Goal: Information Seeking & Learning: Check status

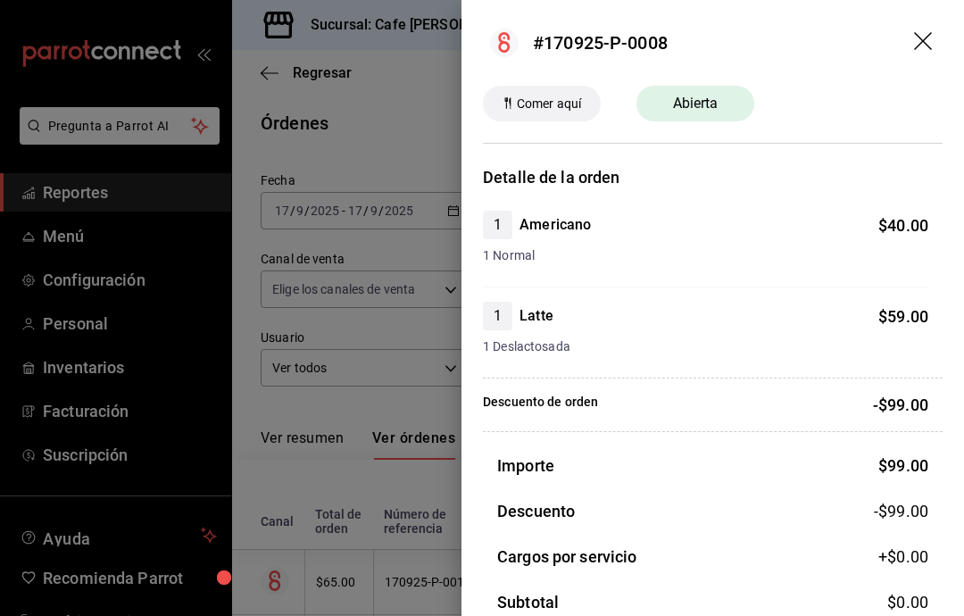
scroll to position [744, 14]
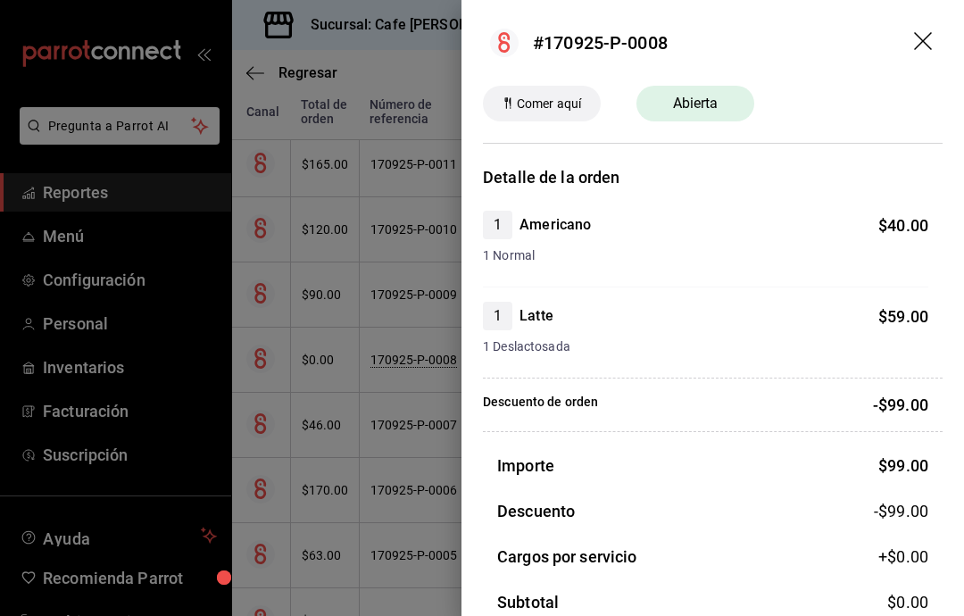
click at [912, 58] on header "#170925-P-0008" at bounding box center [713, 43] width 503 height 86
click at [916, 47] on icon "drag" at bounding box center [923, 41] width 18 height 18
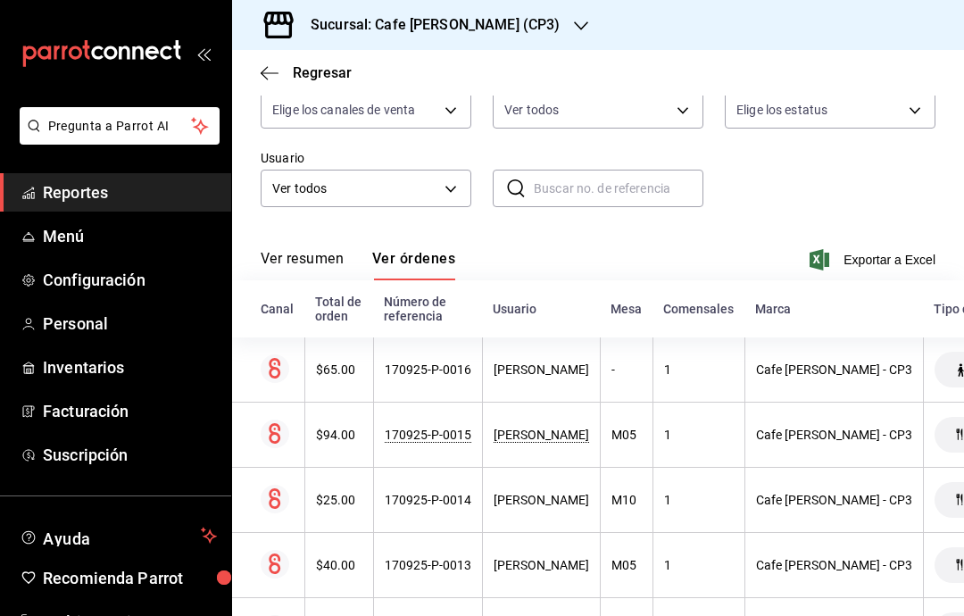
scroll to position [181, 0]
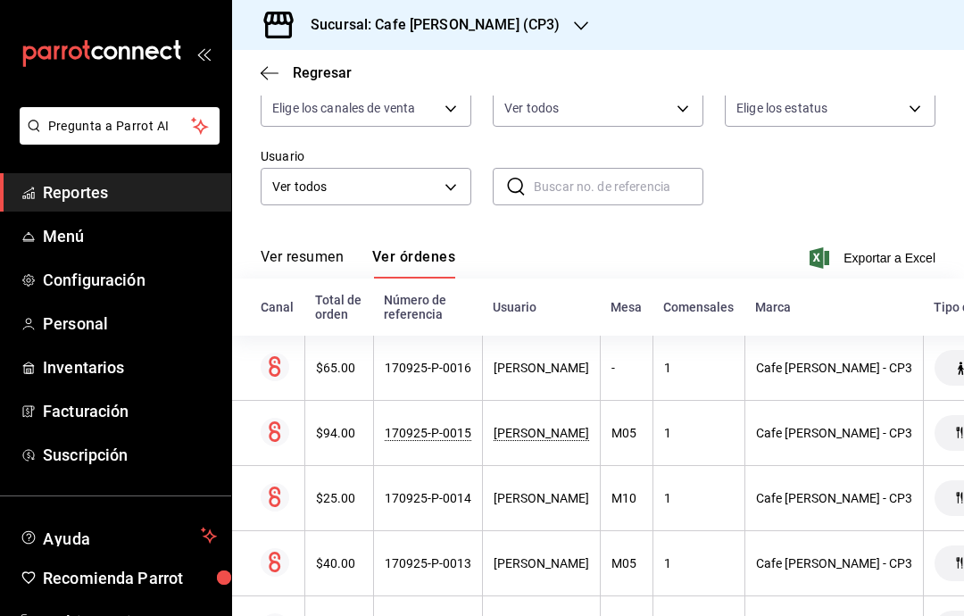
click at [81, 201] on span "Reportes" at bounding box center [130, 192] width 174 height 24
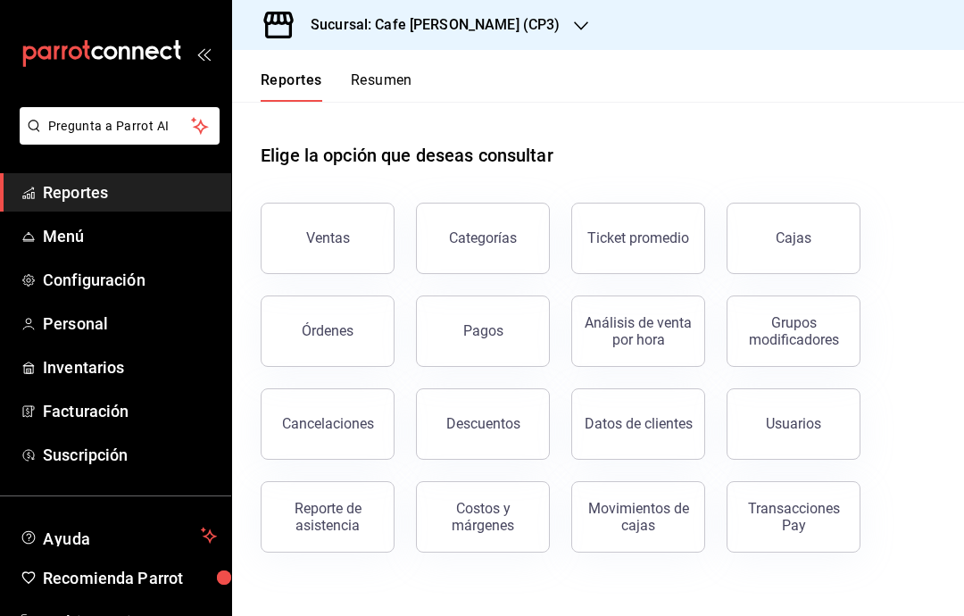
click at [345, 332] on div "Órdenes" at bounding box center [328, 330] width 52 height 17
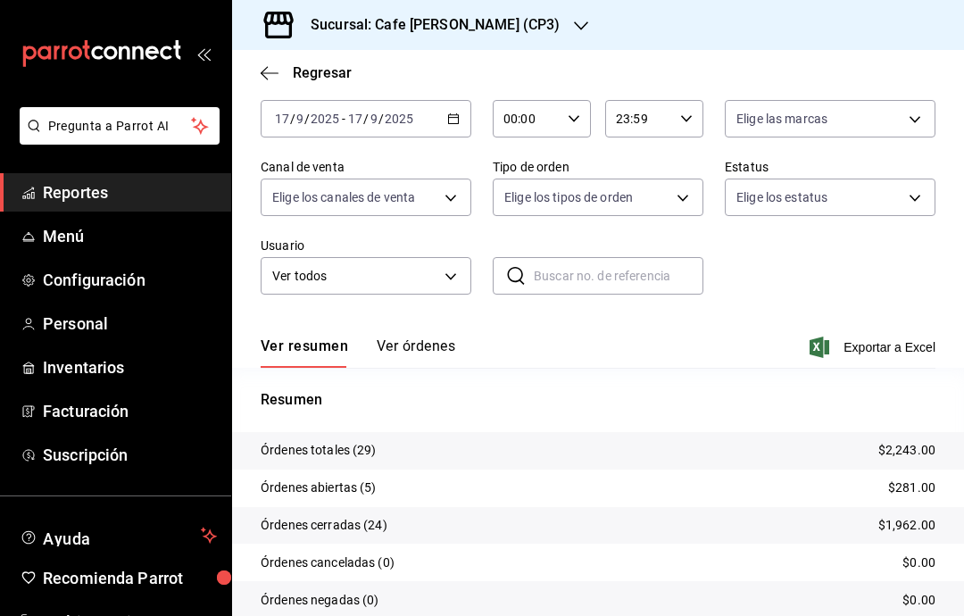
click at [117, 199] on span "Reportes" at bounding box center [130, 192] width 174 height 24
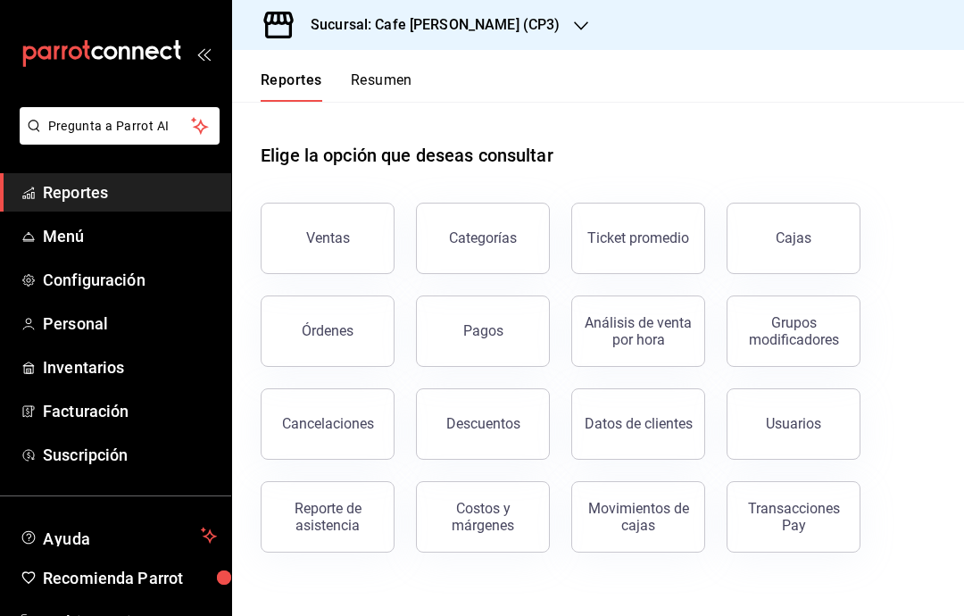
click at [345, 323] on div "Órdenes" at bounding box center [328, 330] width 52 height 17
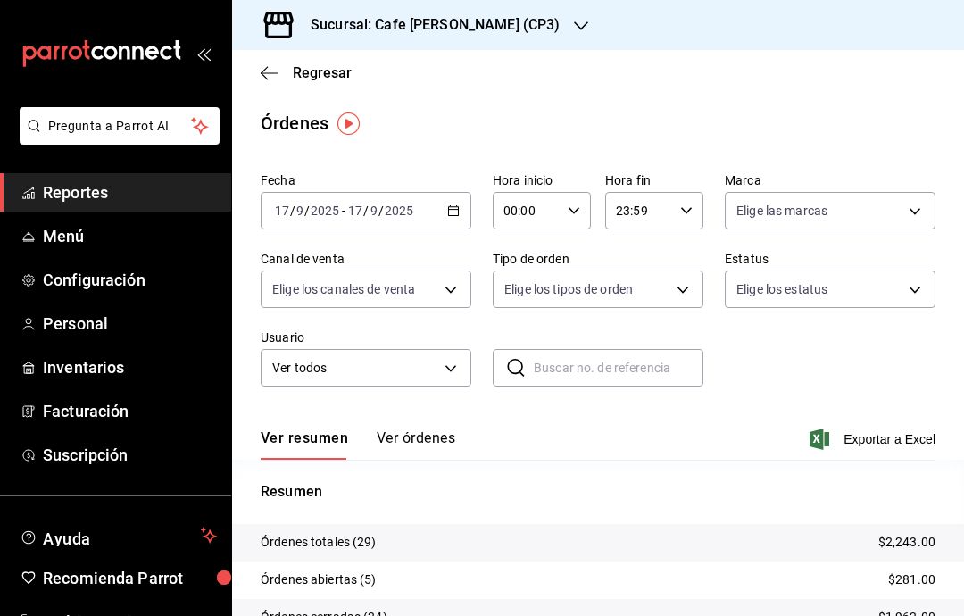
click at [425, 443] on button "Ver órdenes" at bounding box center [416, 444] width 79 height 30
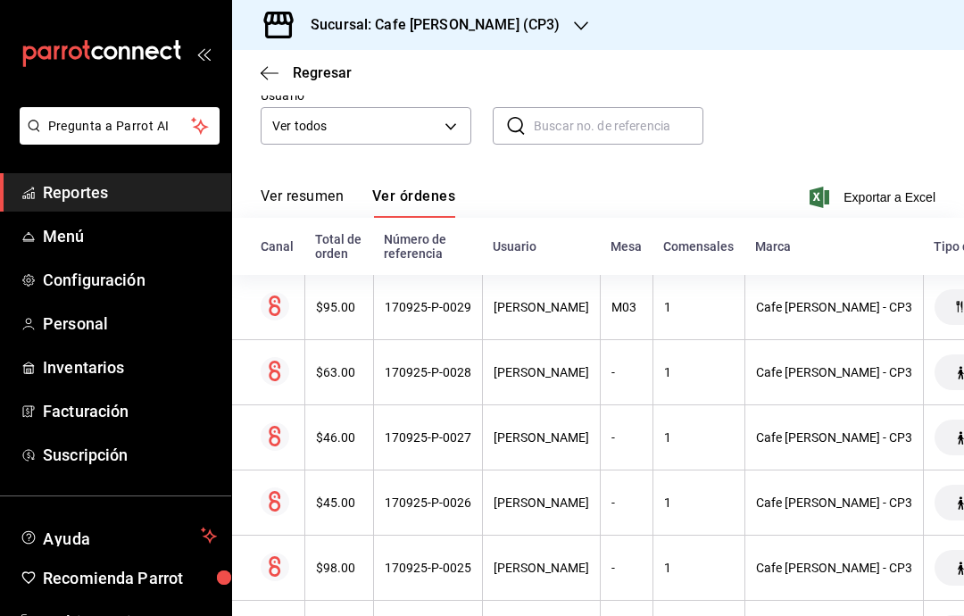
click at [555, 314] on div "[PERSON_NAME]" at bounding box center [542, 307] width 96 height 14
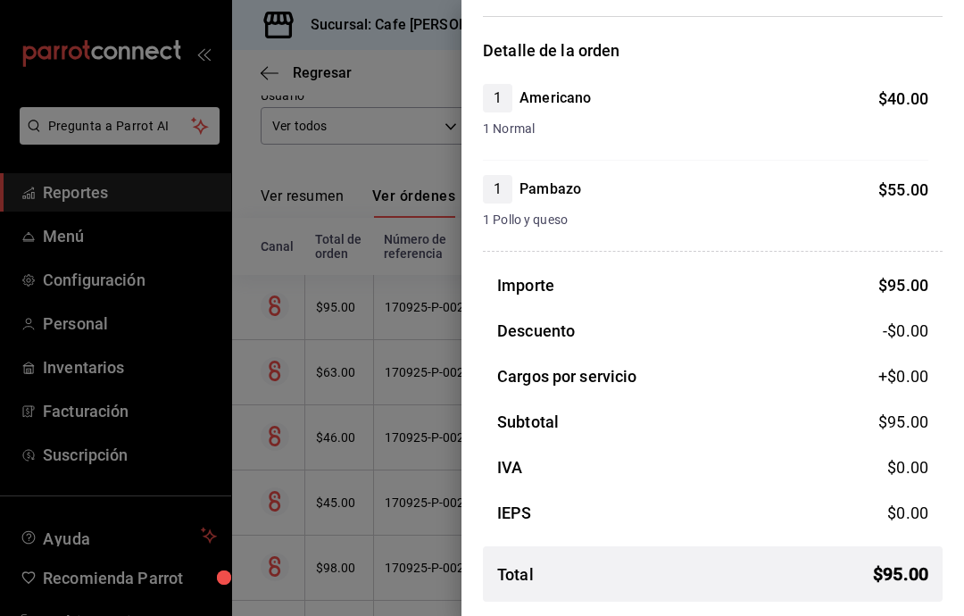
scroll to position [127, 0]
click at [318, 110] on div at bounding box center [482, 308] width 964 height 616
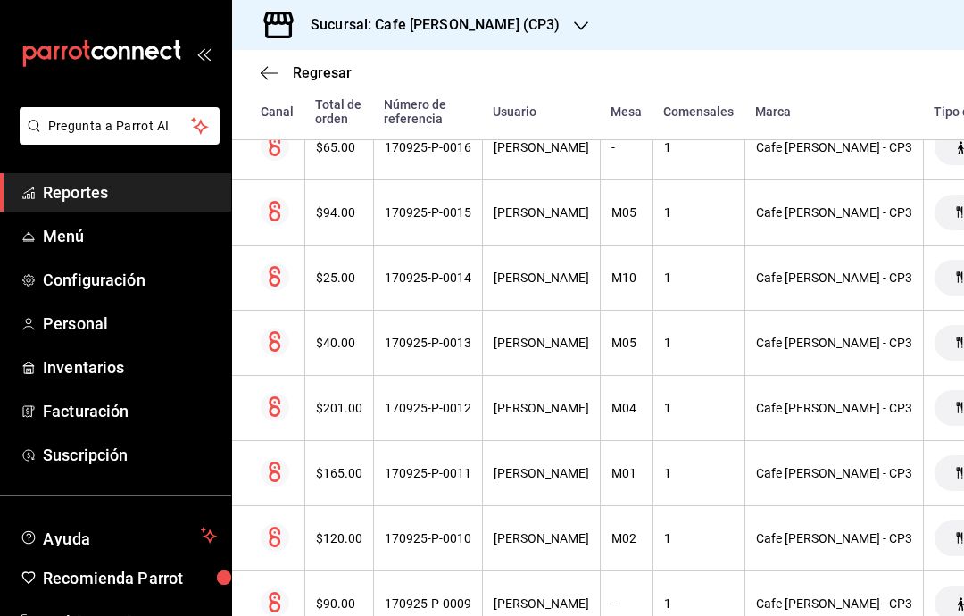
scroll to position [1282, 0]
click at [557, 285] on div "[PERSON_NAME]" at bounding box center [542, 278] width 96 height 14
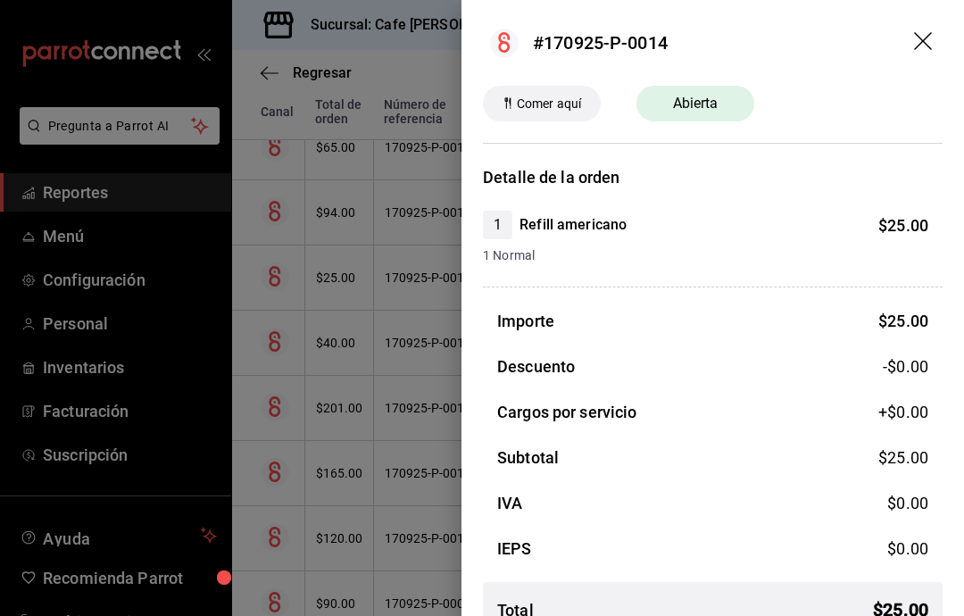
click at [918, 43] on icon "drag" at bounding box center [924, 42] width 21 height 21
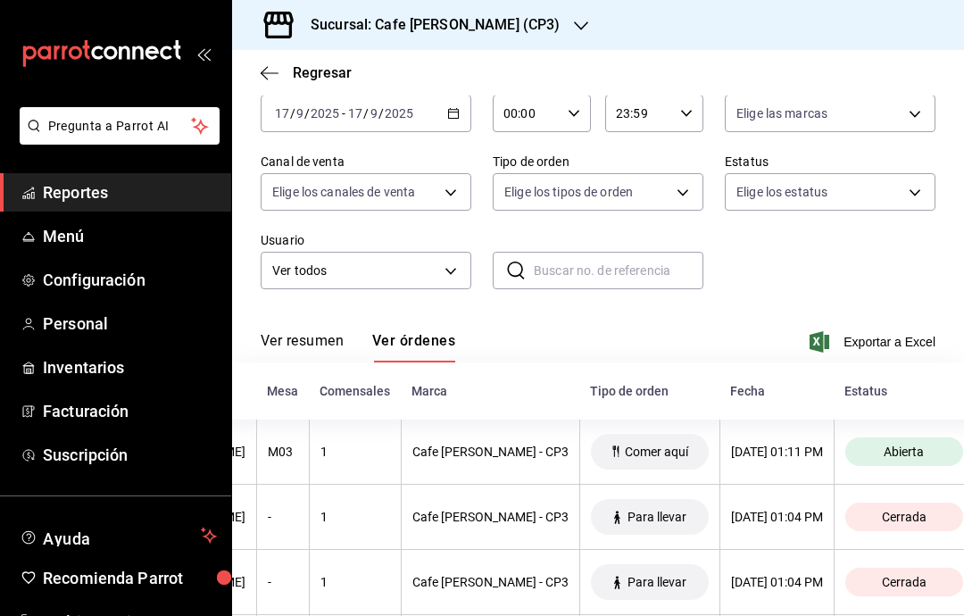
scroll to position [96, 0]
click at [313, 349] on button "Ver resumen" at bounding box center [302, 348] width 83 height 30
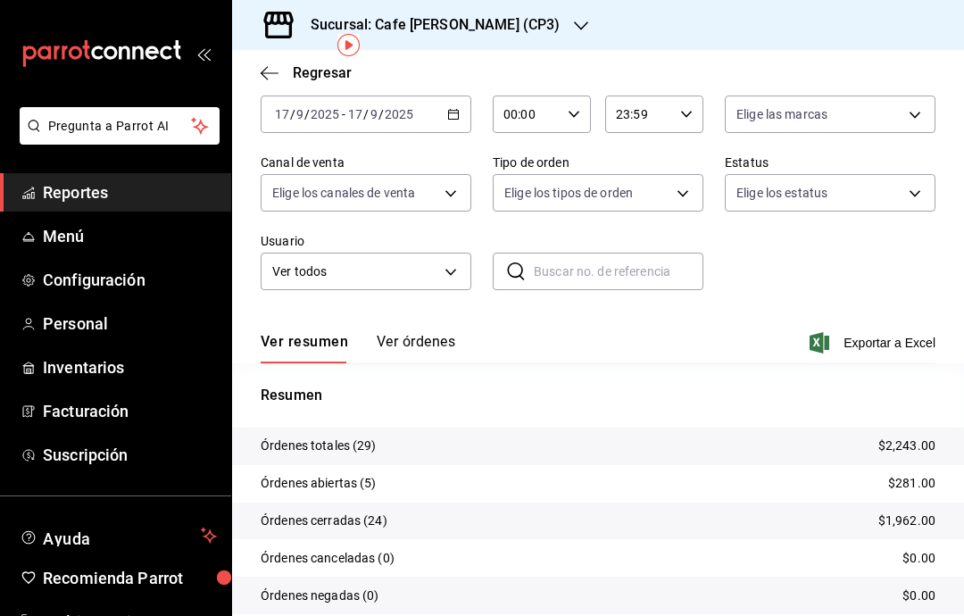
scroll to position [79, 0]
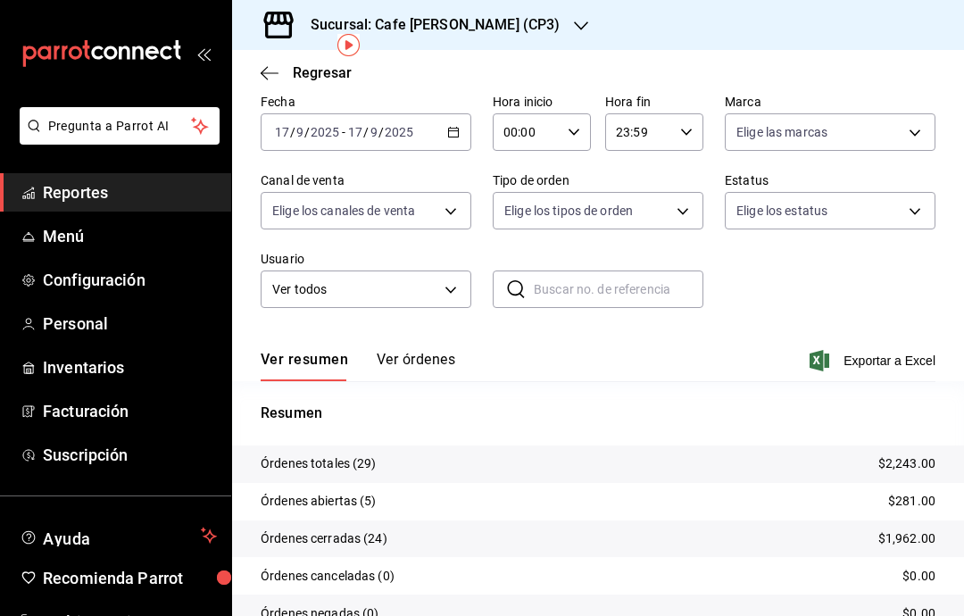
click at [508, 34] on div "Sucursal: Cafe [PERSON_NAME] (CP3)" at bounding box center [420, 25] width 349 height 50
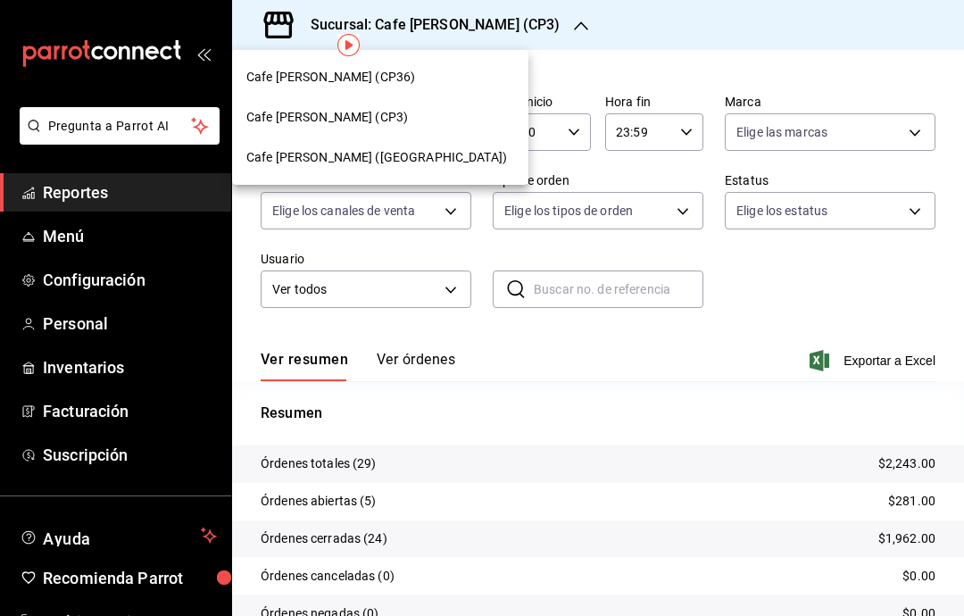
click at [414, 163] on div "Cafe [PERSON_NAME] ([GEOGRAPHIC_DATA])" at bounding box center [380, 157] width 268 height 19
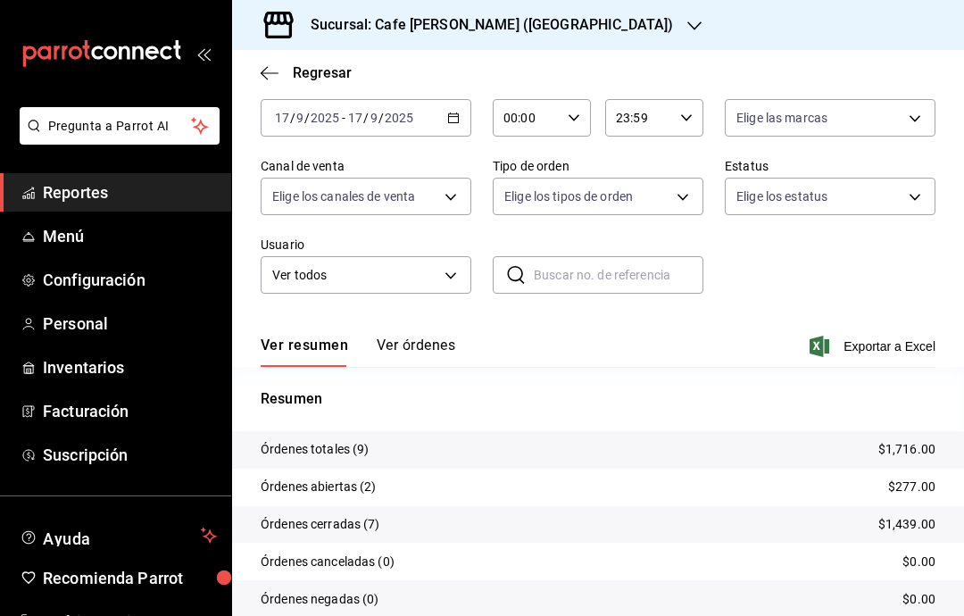
scroll to position [92, 0]
click at [443, 340] on button "Ver órdenes" at bounding box center [416, 353] width 79 height 30
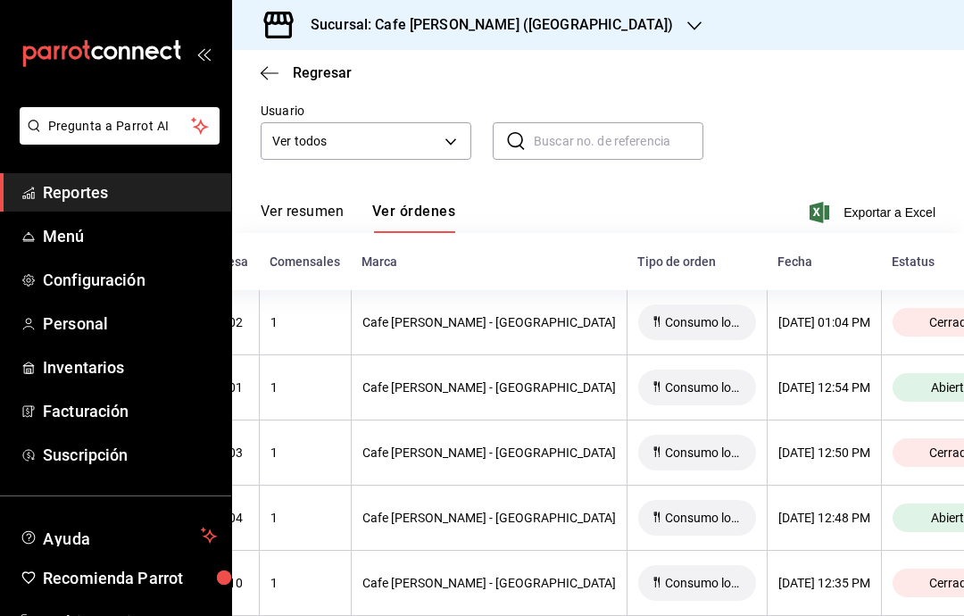
scroll to position [0, 392]
click at [926, 394] on span "Abierta" at bounding box center [953, 387] width 54 height 14
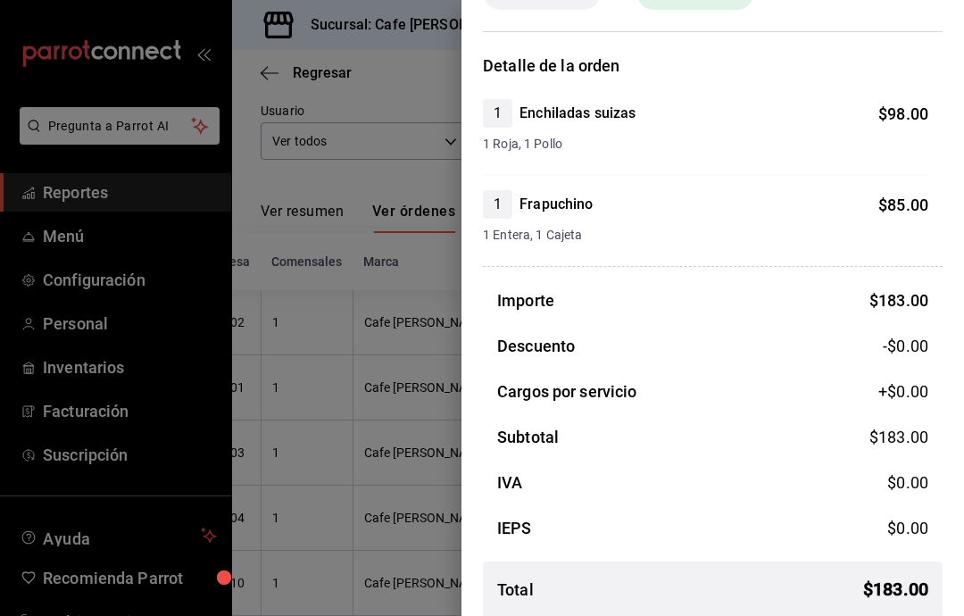
scroll to position [114, 0]
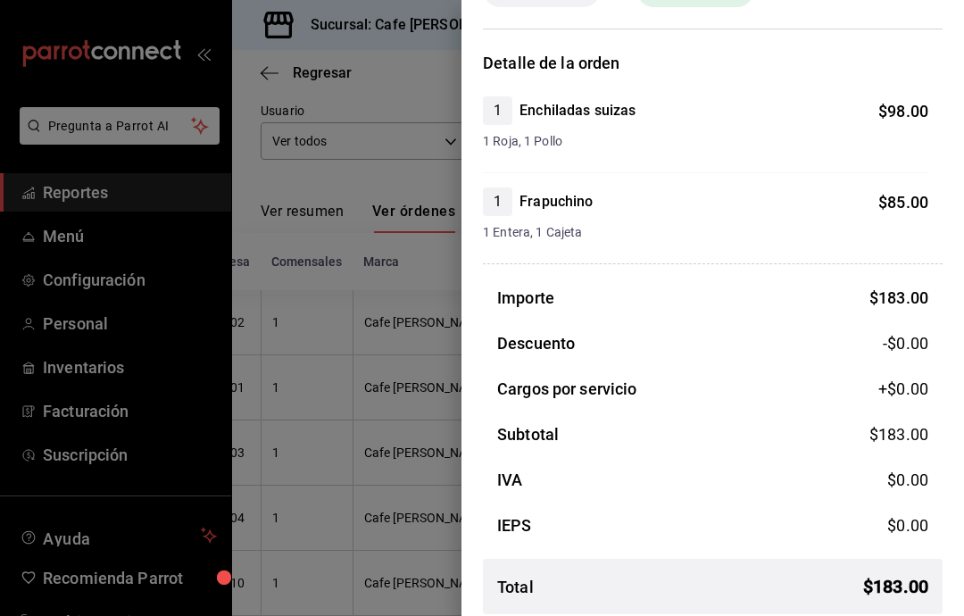
click at [400, 339] on div at bounding box center [482, 308] width 964 height 616
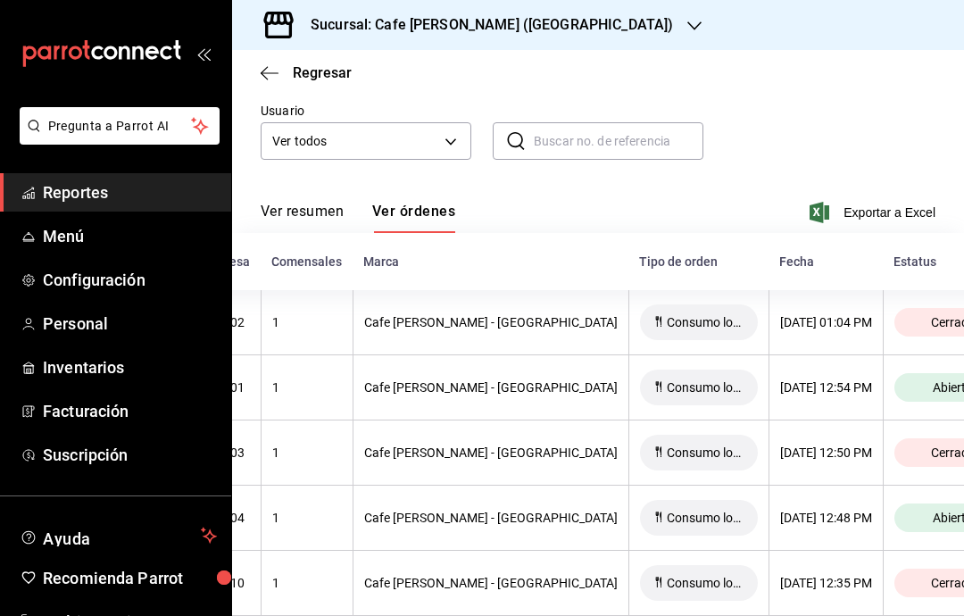
click at [314, 223] on button "Ver resumen" at bounding box center [302, 218] width 83 height 30
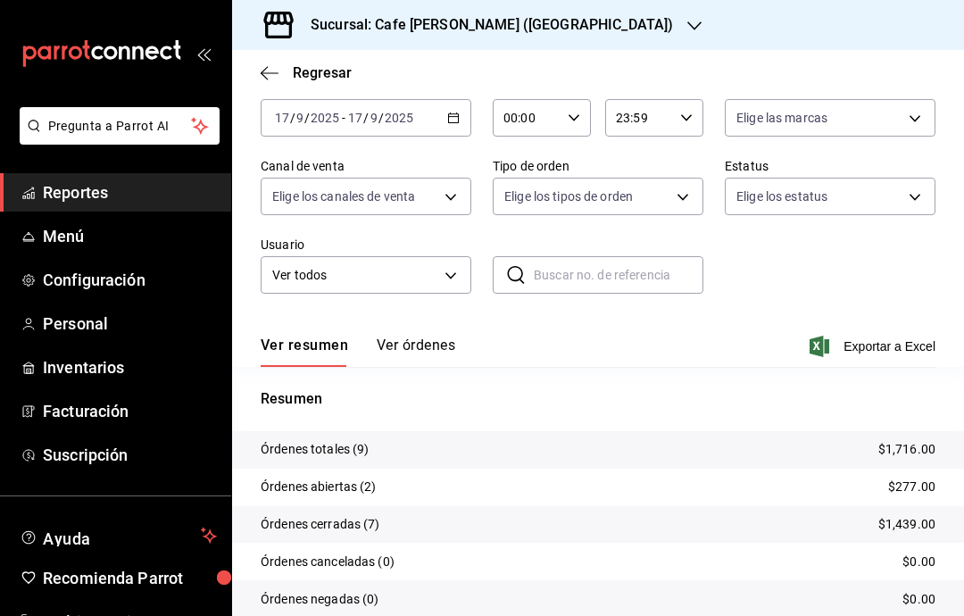
scroll to position [92, 0]
